Goal: Task Accomplishment & Management: Complete application form

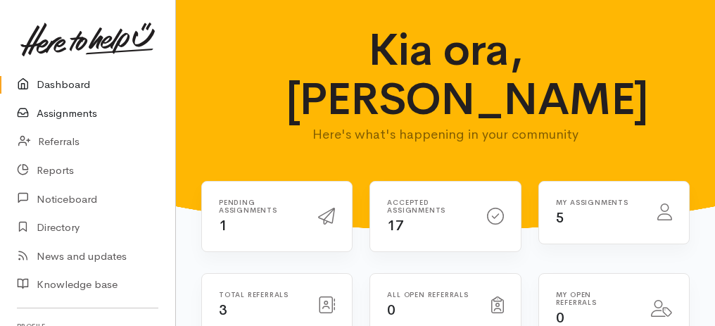
click at [75, 115] on link "Assignments" at bounding box center [87, 113] width 175 height 29
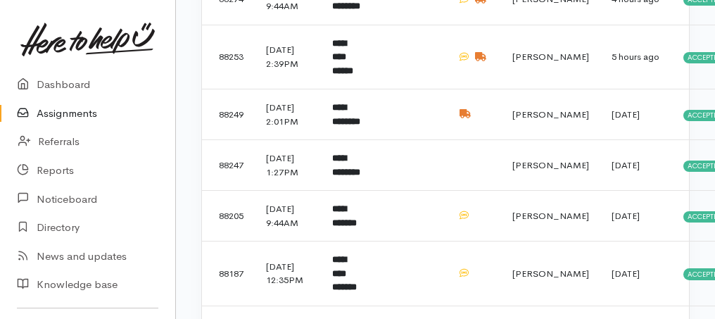
scroll to position [797, 0]
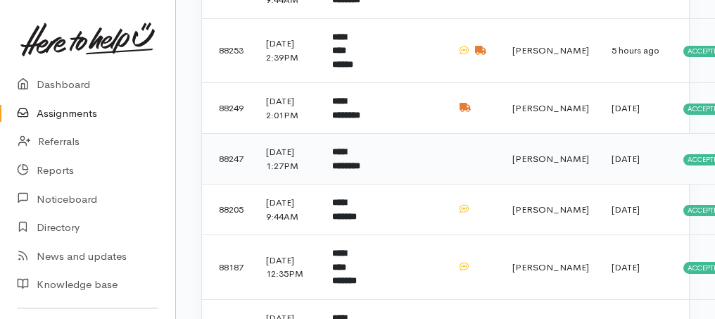
click at [360, 170] on b "**********" at bounding box center [346, 158] width 28 height 23
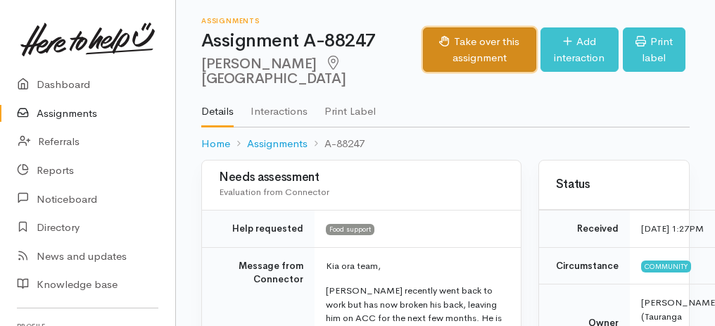
click at [426, 59] on button "Take over this assignment" at bounding box center [479, 49] width 113 height 44
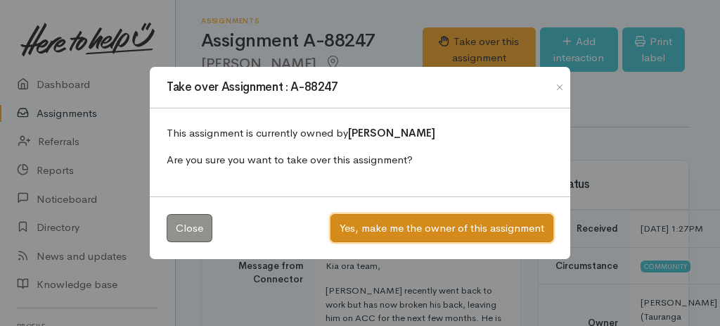
click at [435, 227] on button "Yes, make me the owner of this assignment" at bounding box center [442, 228] width 223 height 29
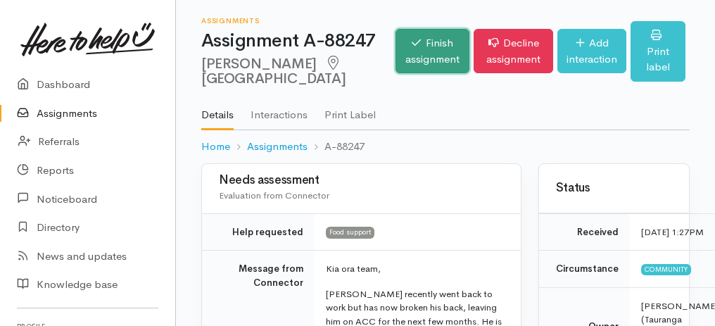
click at [412, 61] on link "Finish assignment" at bounding box center [432, 51] width 74 height 44
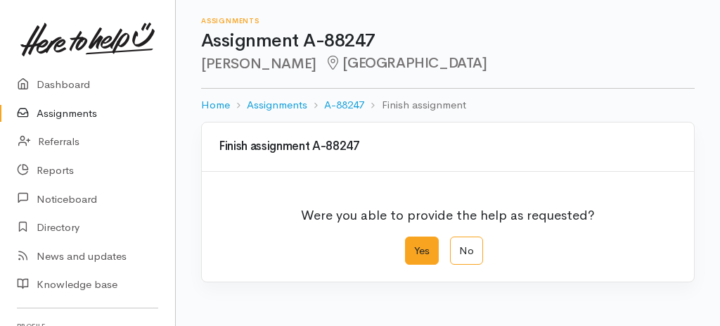
click at [428, 245] on label "Yes" at bounding box center [422, 250] width 34 height 29
click at [414, 245] on input "Yes" at bounding box center [409, 240] width 9 height 9
radio input "true"
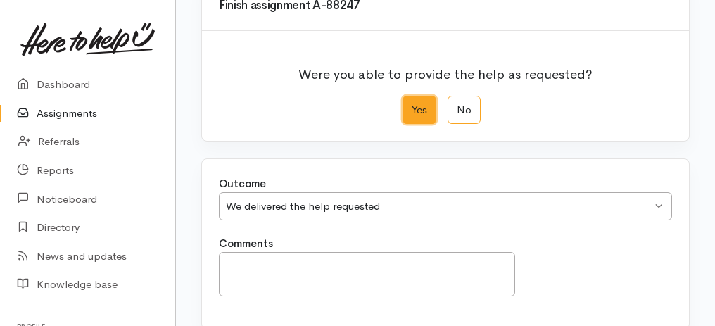
scroll to position [280, 0]
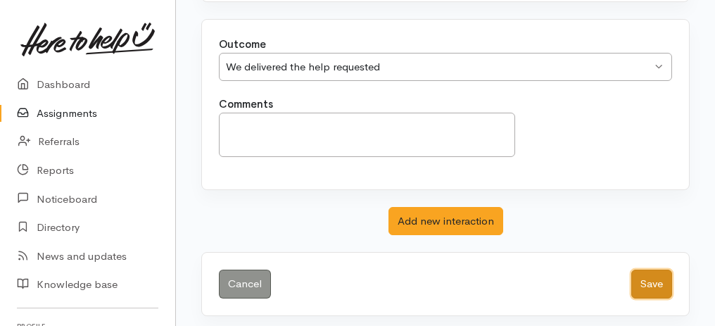
click at [661, 272] on button "Save" at bounding box center [651, 283] width 41 height 29
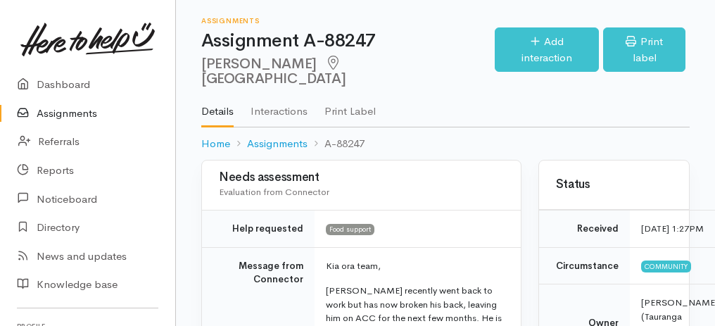
click at [58, 113] on link "Assignments" at bounding box center [87, 113] width 175 height 29
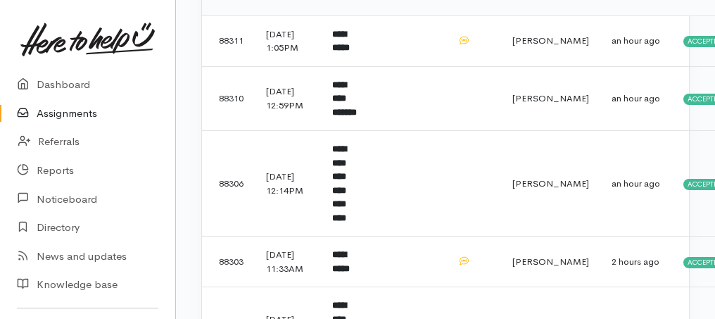
scroll to position [375, 0]
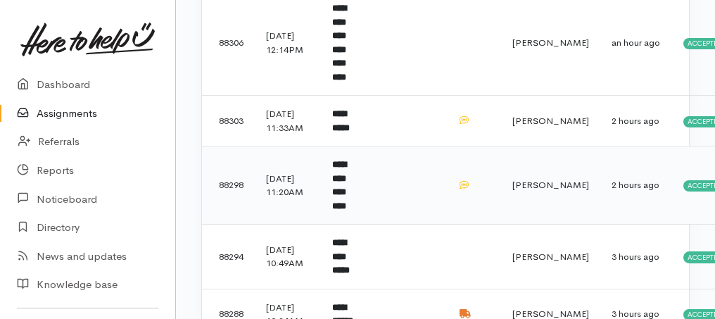
click at [346, 167] on b "**********" at bounding box center [339, 185] width 14 height 51
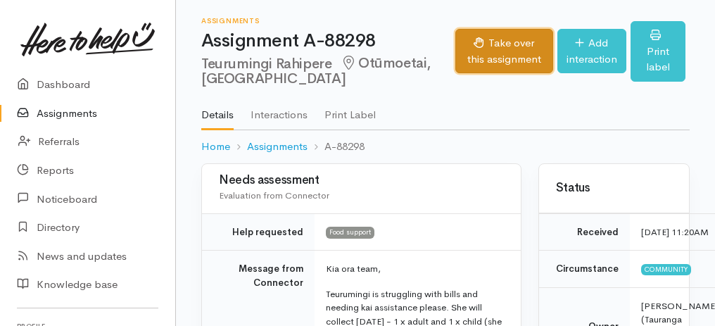
click at [460, 43] on button "Take over this assignment" at bounding box center [503, 51] width 97 height 44
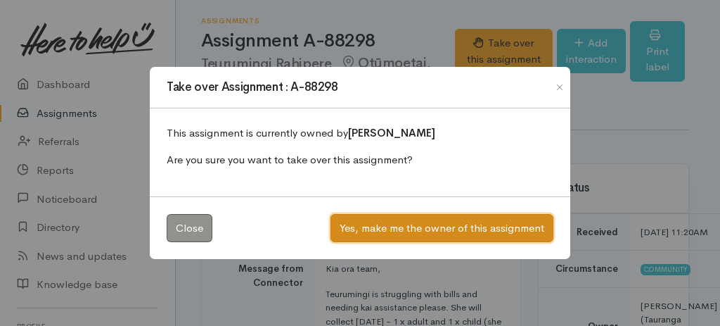
click at [425, 229] on button "Yes, make me the owner of this assignment" at bounding box center [442, 228] width 223 height 29
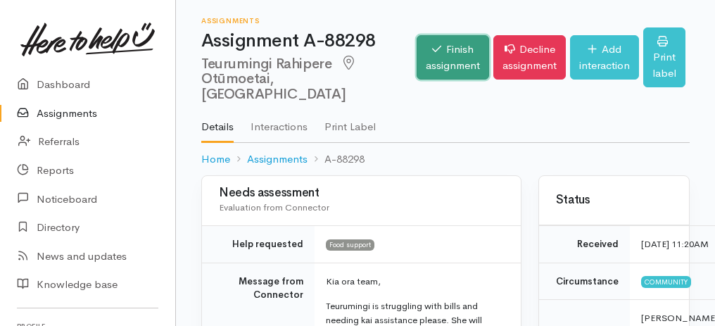
click at [439, 52] on link "Finish assignment" at bounding box center [452, 57] width 72 height 44
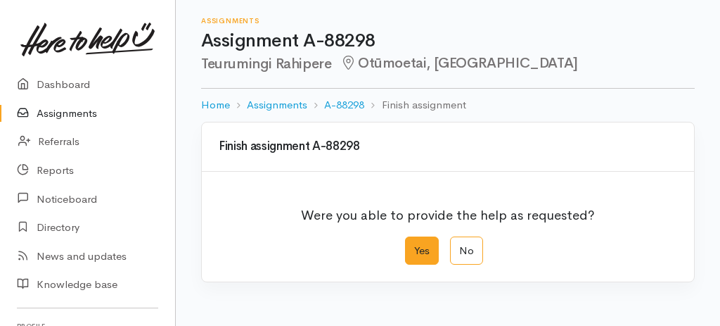
click at [423, 248] on label "Yes" at bounding box center [422, 250] width 34 height 29
click at [414, 246] on input "Yes" at bounding box center [409, 240] width 9 height 9
radio input "true"
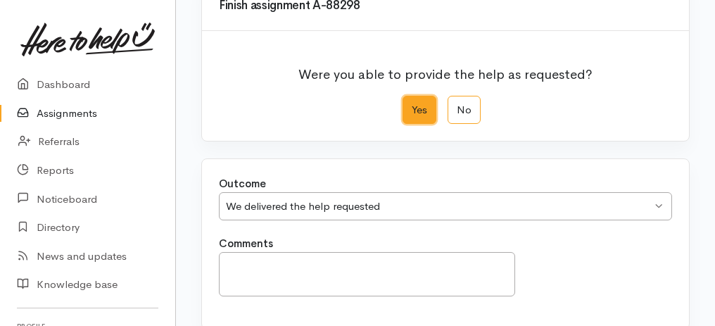
scroll to position [280, 0]
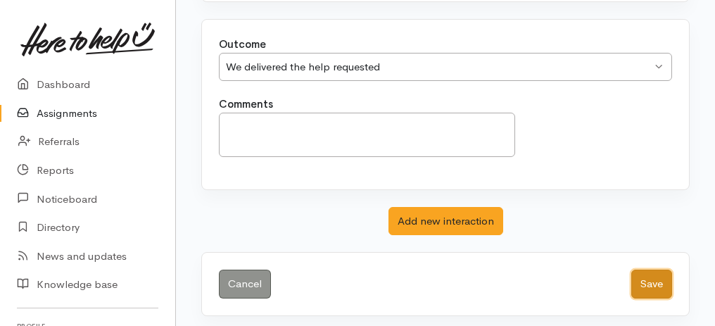
click at [657, 283] on button "Save" at bounding box center [651, 283] width 41 height 29
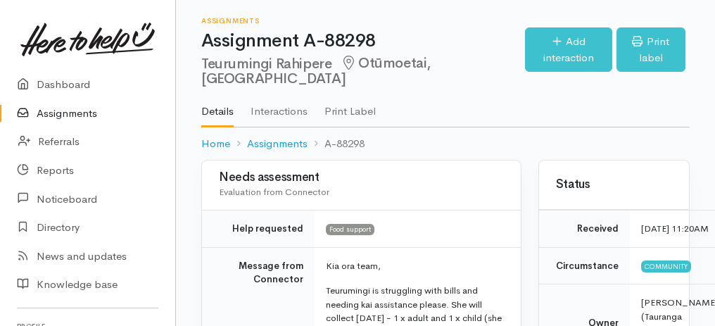
click at [51, 112] on link "Assignments" at bounding box center [87, 113] width 175 height 29
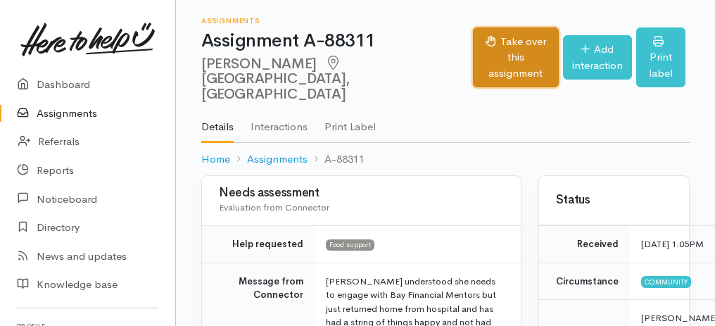
click at [473, 41] on button "Take over this assignment" at bounding box center [515, 57] width 85 height 61
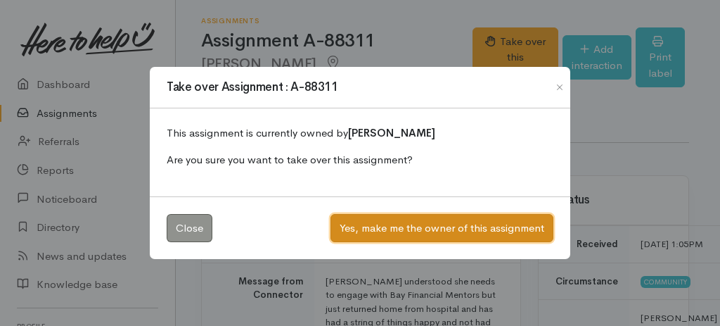
click at [433, 222] on button "Yes, make me the owner of this assignment" at bounding box center [442, 228] width 223 height 29
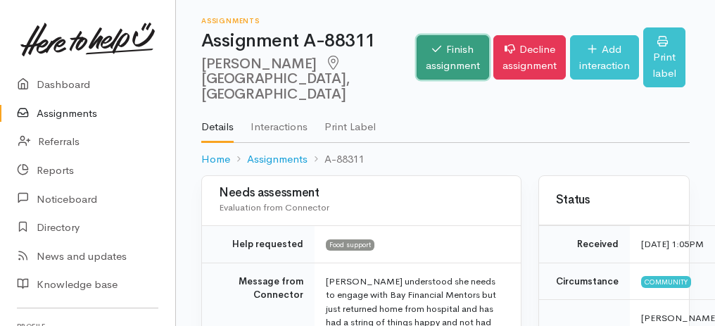
click at [416, 61] on link "Finish assignment" at bounding box center [452, 57] width 72 height 44
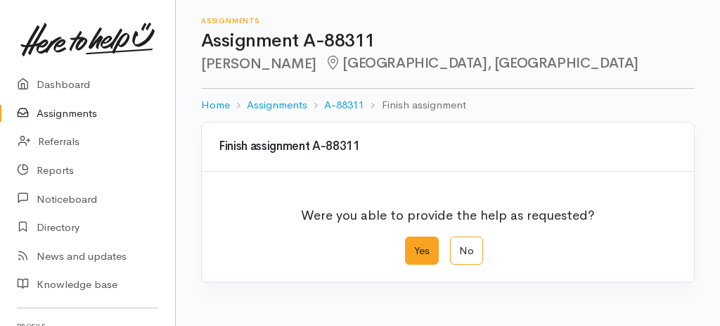
click at [432, 247] on label "Yes" at bounding box center [422, 250] width 34 height 29
click at [414, 246] on input "Yes" at bounding box center [409, 240] width 9 height 9
radio input "true"
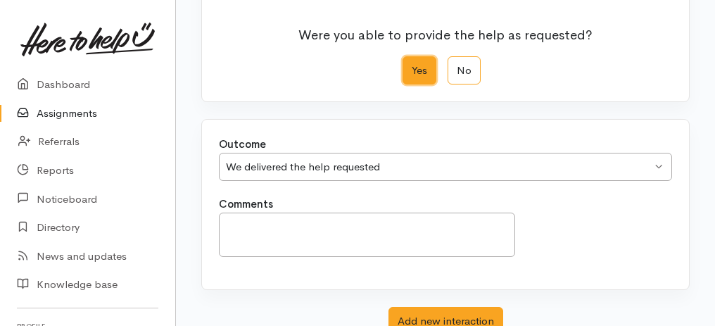
scroll to position [234, 0]
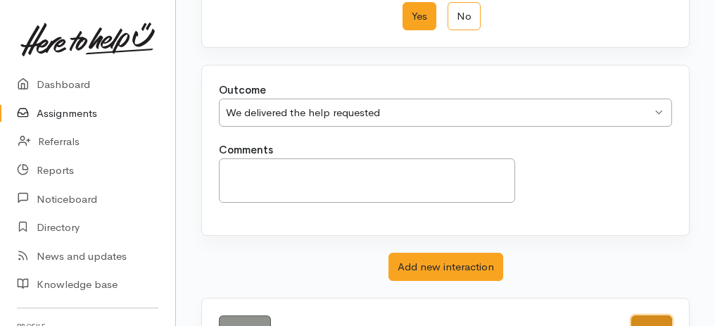
click at [652, 315] on button "Save" at bounding box center [651, 329] width 41 height 29
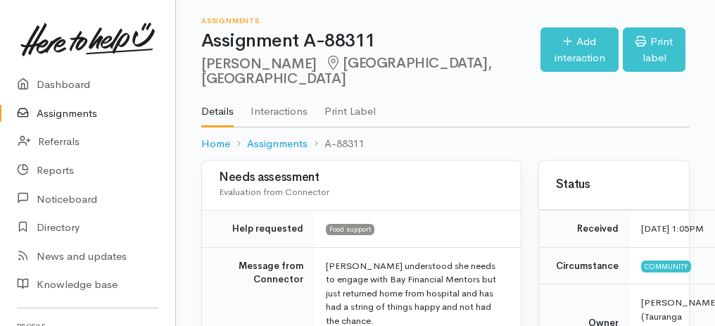
click at [64, 114] on link "Assignments" at bounding box center [87, 113] width 175 height 29
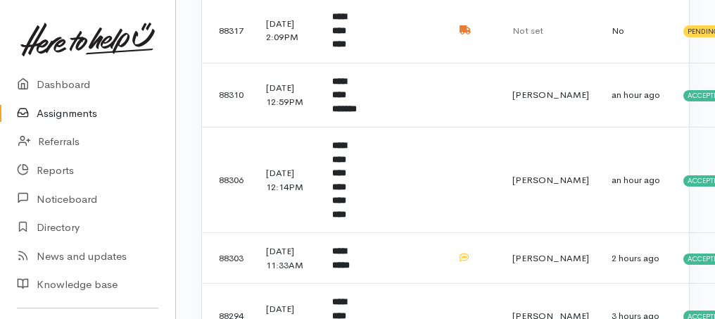
scroll to position [328, 0]
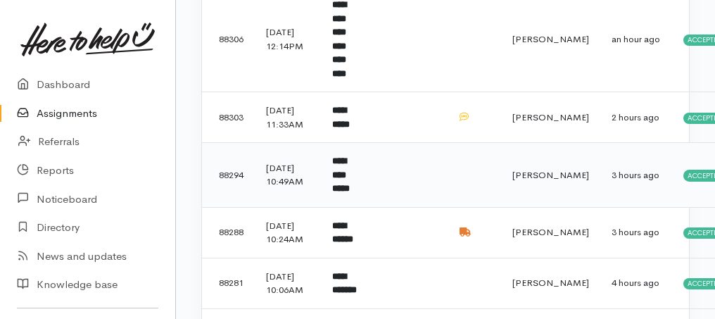
click at [349, 156] on b "**********" at bounding box center [341, 174] width 18 height 37
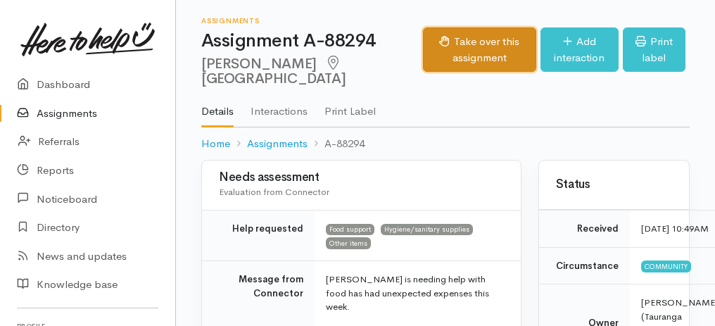
click at [463, 72] on button "Take over this assignment" at bounding box center [479, 49] width 113 height 44
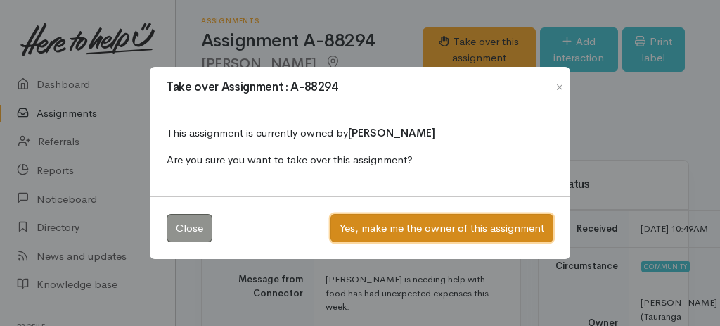
click at [418, 224] on button "Yes, make me the owner of this assignment" at bounding box center [442, 228] width 223 height 29
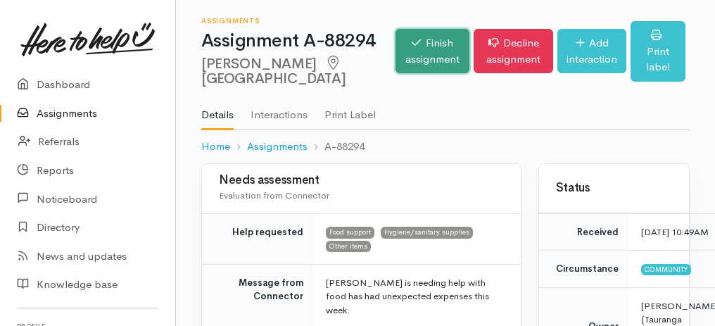
click at [395, 69] on link "Finish assignment" at bounding box center [432, 51] width 74 height 44
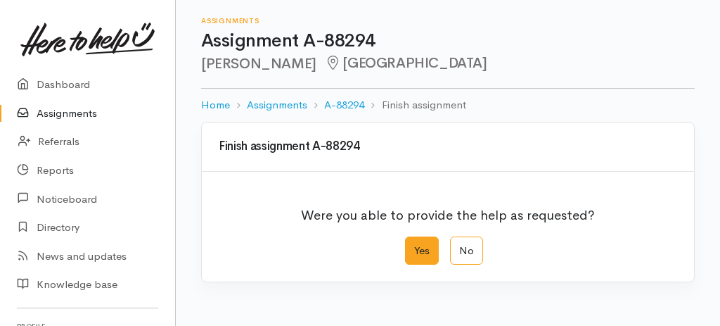
click at [427, 250] on label "Yes" at bounding box center [422, 250] width 34 height 29
click at [414, 246] on input "Yes" at bounding box center [409, 240] width 9 height 9
radio input "true"
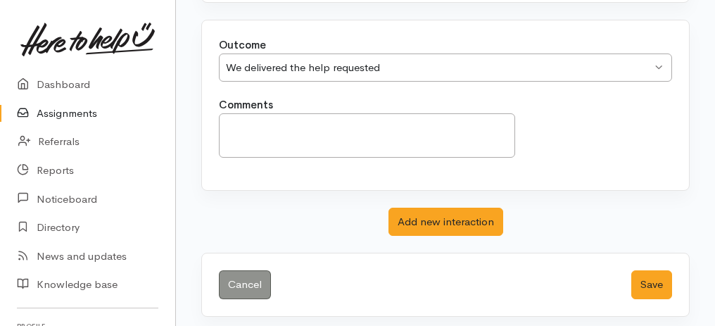
scroll to position [280, 0]
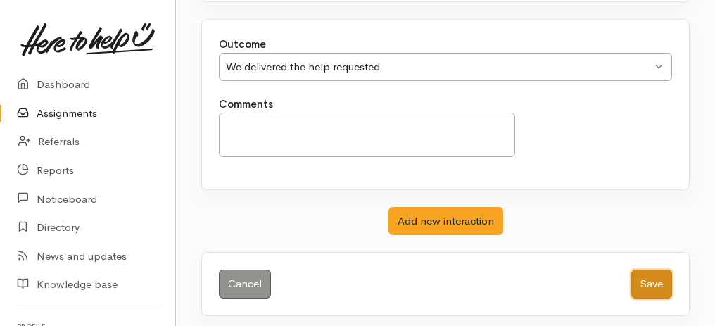
click at [661, 284] on button "Save" at bounding box center [651, 283] width 41 height 29
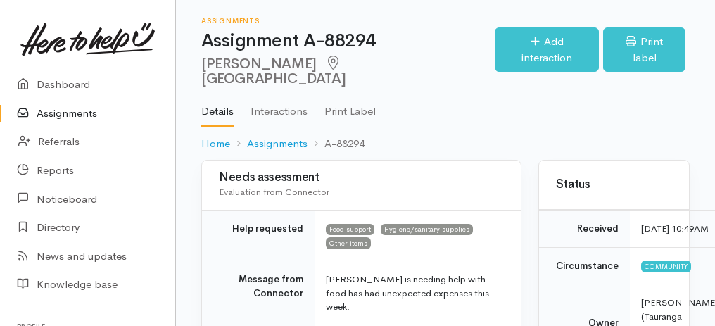
click at [72, 115] on link "Assignments" at bounding box center [87, 113] width 175 height 29
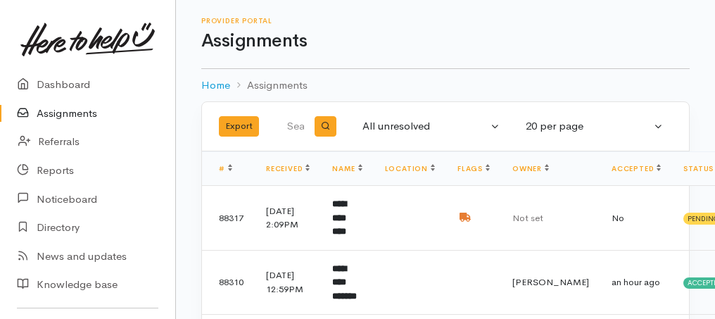
scroll to position [141, 0]
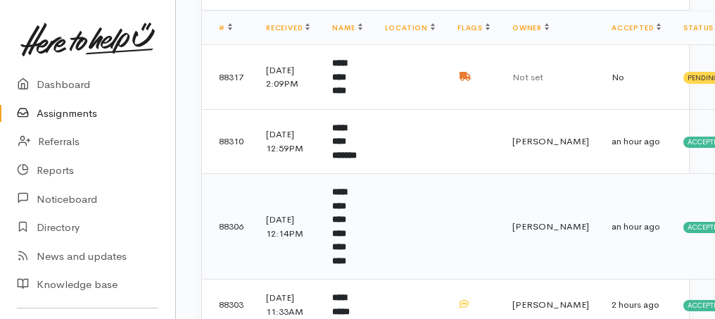
click at [346, 200] on b "**********" at bounding box center [339, 226] width 14 height 78
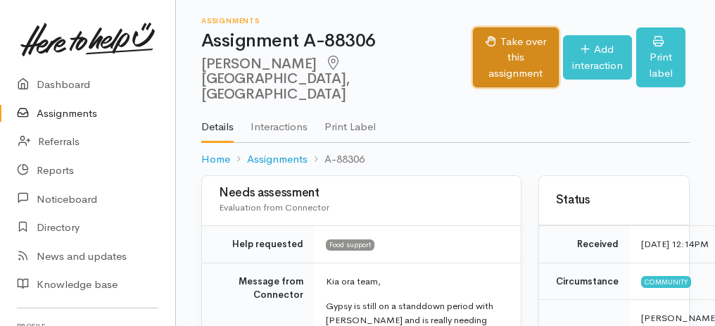
click at [495, 66] on button "Take over this assignment" at bounding box center [515, 57] width 85 height 61
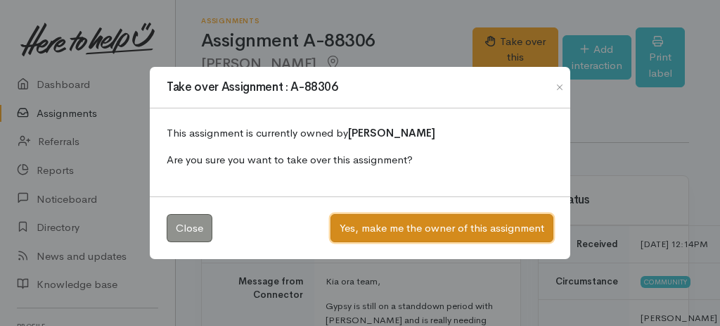
click at [460, 228] on button "Yes, make me the owner of this assignment" at bounding box center [442, 228] width 223 height 29
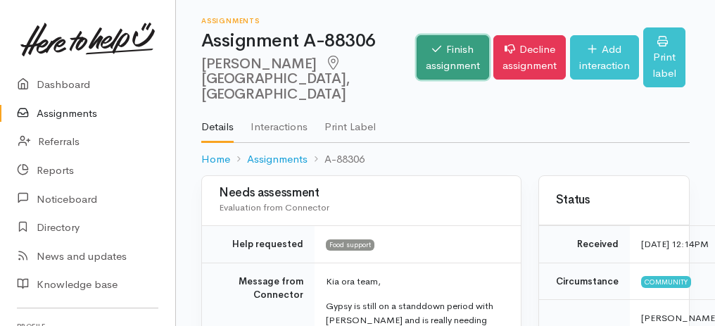
click at [447, 59] on link "Finish assignment" at bounding box center [452, 57] width 72 height 44
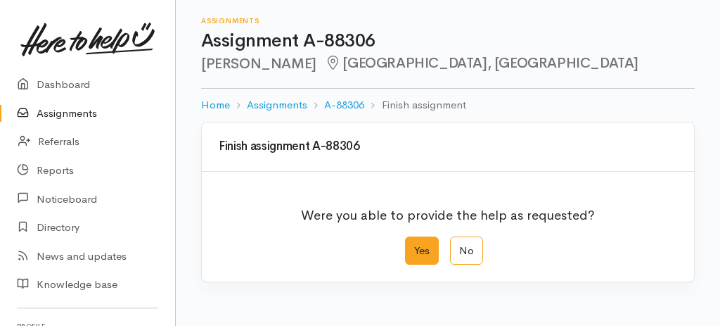
click at [426, 251] on label "Yes" at bounding box center [422, 250] width 34 height 29
click at [414, 246] on input "Yes" at bounding box center [409, 240] width 9 height 9
radio input "true"
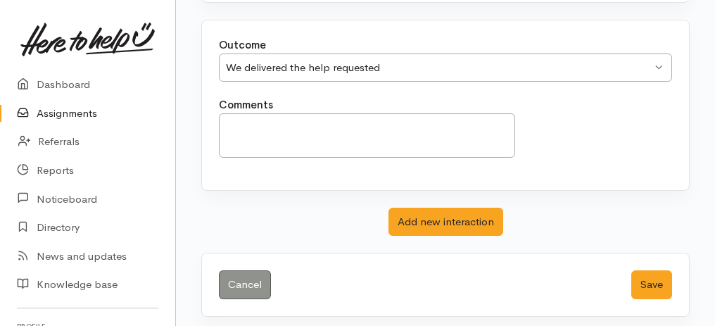
scroll to position [280, 0]
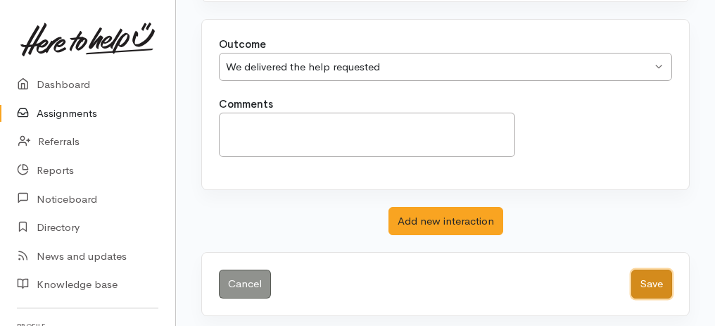
click at [670, 278] on button "Save" at bounding box center [651, 283] width 41 height 29
